Goal: Find specific page/section: Find specific page/section

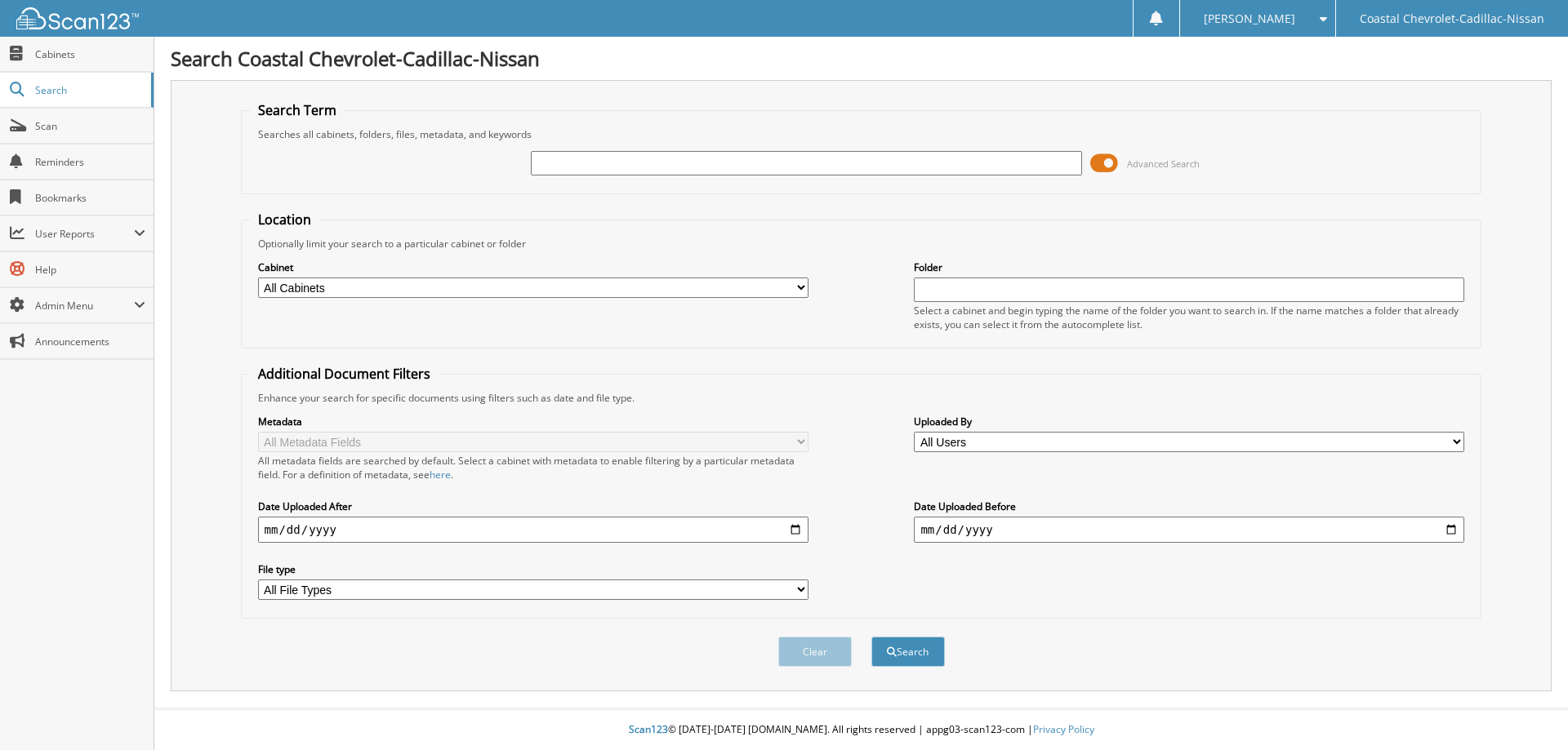
click at [564, 165] on input "text" at bounding box center [806, 163] width 551 height 24
type input "YOUNG; [PERSON_NAME]"
click at [913, 655] on button "Search" at bounding box center [907, 652] width 73 height 30
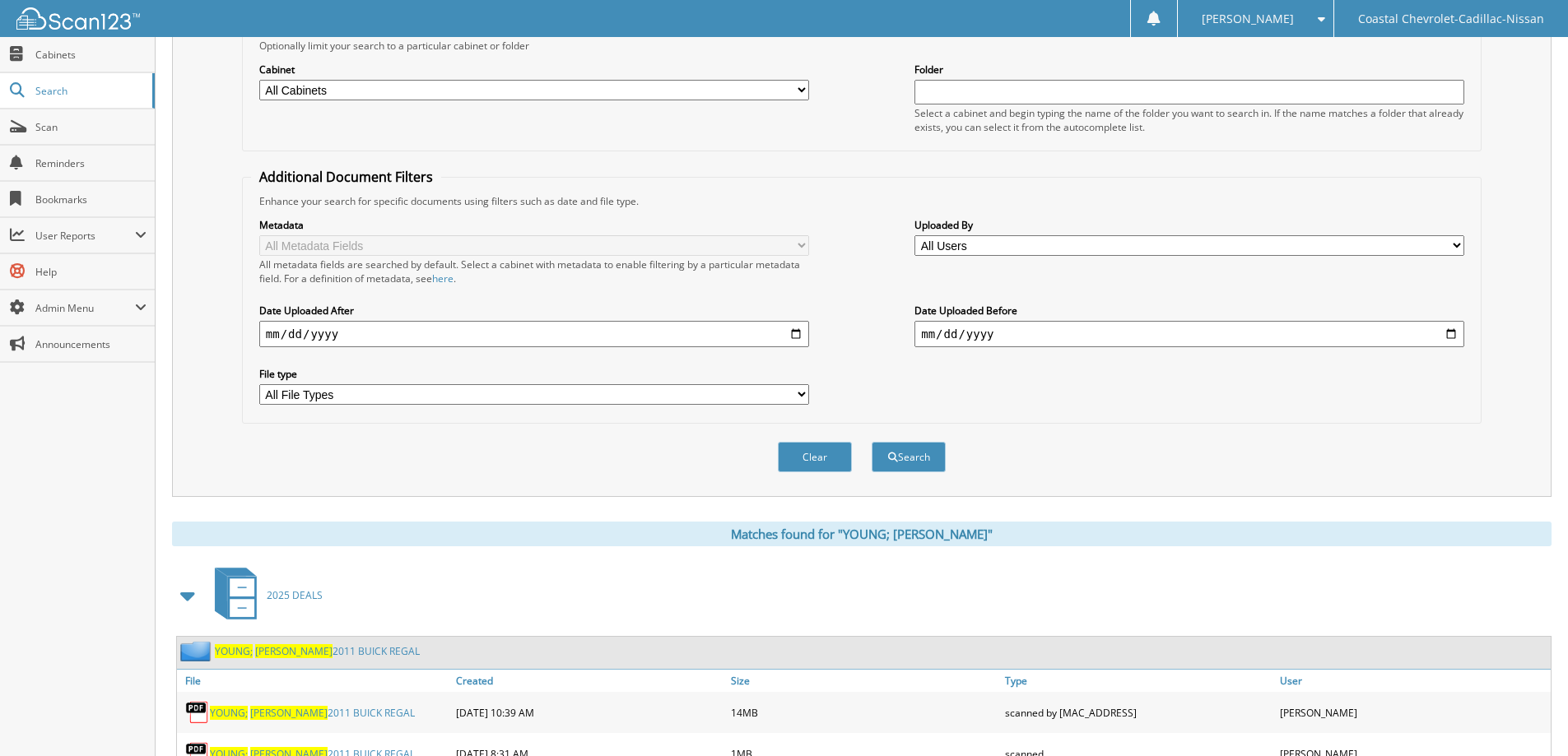
scroll to position [269, 0]
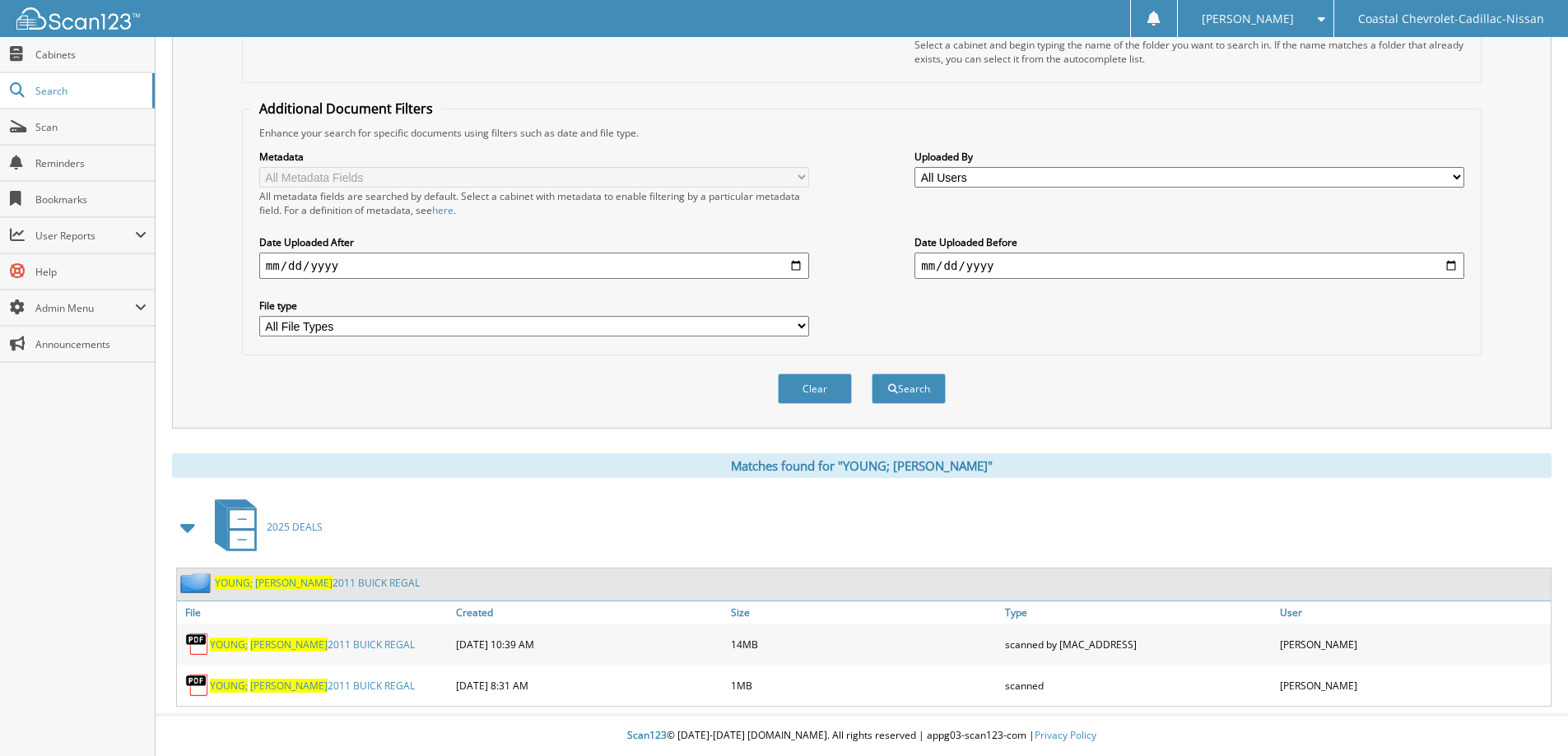
click at [293, 646] on link "YOUNG; [PERSON_NAME] 2011 BUICK REGAL" at bounding box center [312, 645] width 205 height 14
click at [64, 130] on span "Scan" at bounding box center [90, 127] width 111 height 14
